Goal: Information Seeking & Learning: Learn about a topic

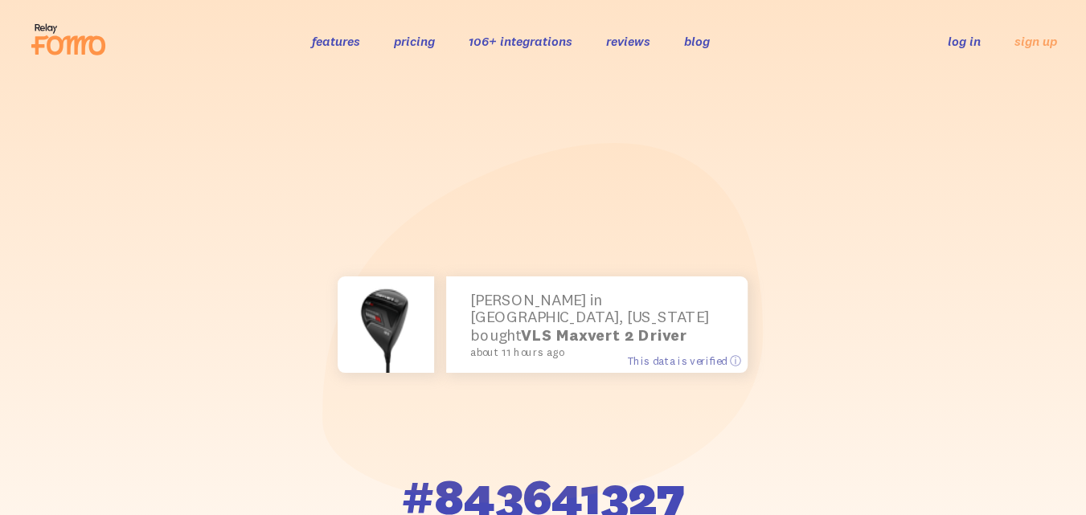
drag, startPoint x: 1092, startPoint y: 2, endPoint x: 568, endPoint y: 317, distance: 610.6
click at [568, 325] on strong "VLS Maxvert 2 Driver" at bounding box center [604, 334] width 166 height 19
click at [544, 325] on strong "VLS Maxvert 2 Driver" at bounding box center [604, 334] width 166 height 19
click at [687, 362] on span "This data is verified ⓘ" at bounding box center [683, 361] width 113 height 14
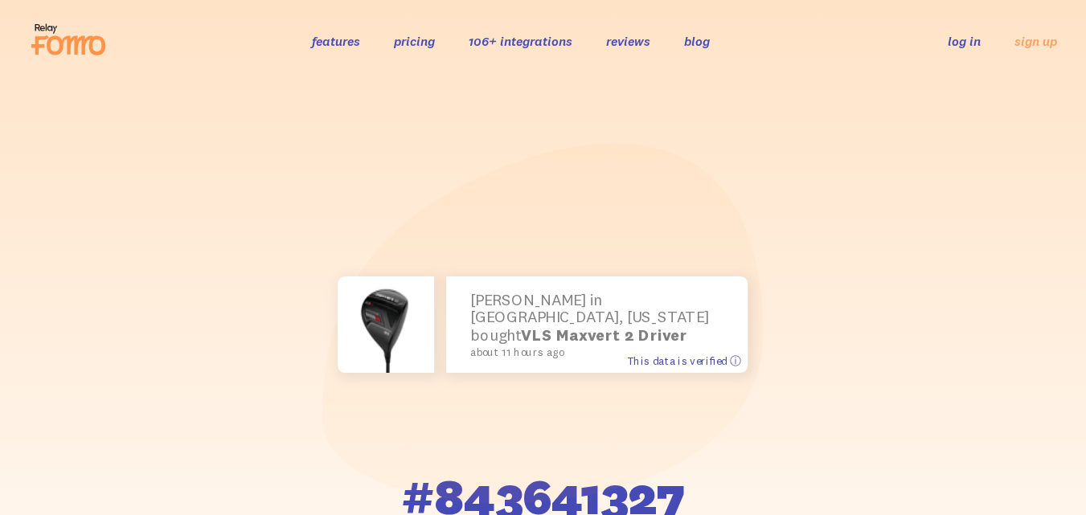
click at [679, 359] on span "This data is verified ⓘ" at bounding box center [683, 361] width 113 height 14
click at [417, 340] on img at bounding box center [386, 325] width 96 height 96
click at [413, 41] on link "pricing" at bounding box center [414, 41] width 41 height 16
